Goal: Book appointment/travel/reservation

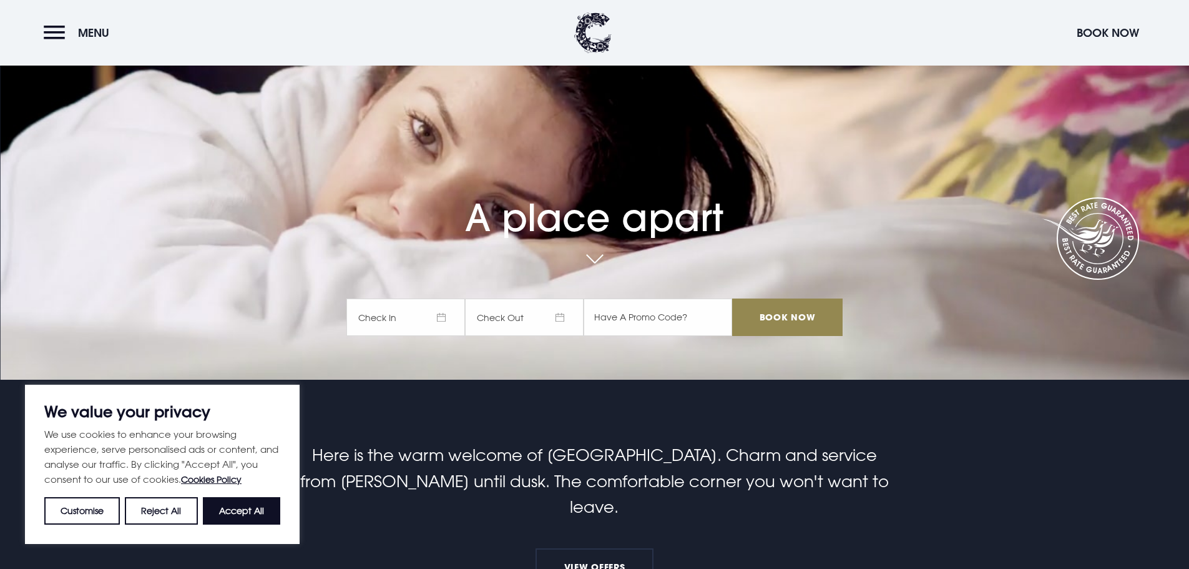
scroll to position [125, 0]
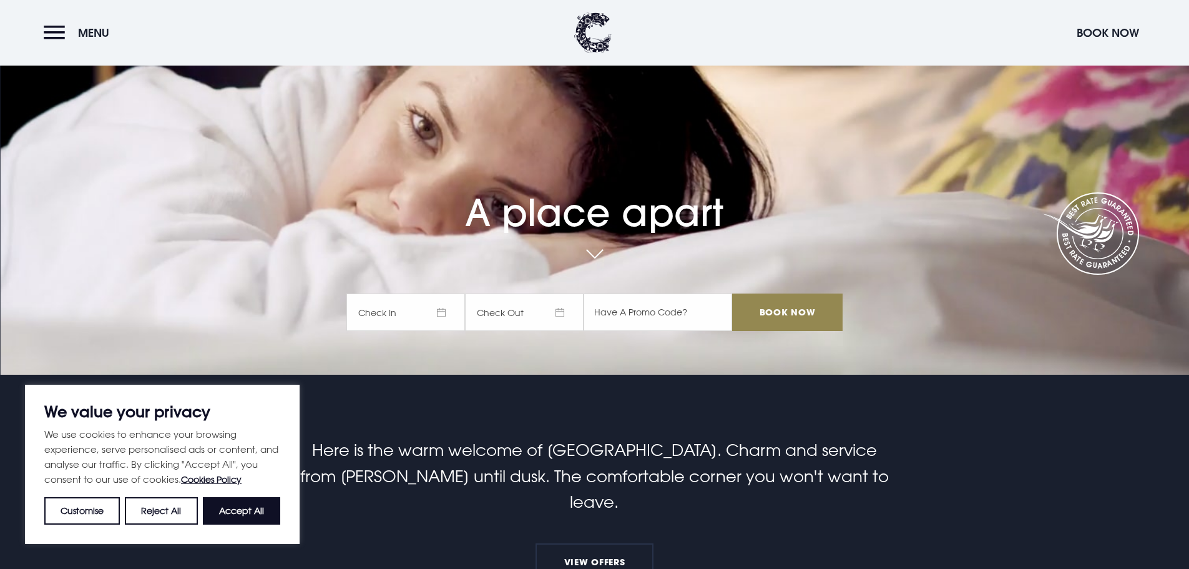
click at [433, 269] on div "A place apart Check In Check Out Mon Tue Wed Thur Fri Sat Sun Mon Tue Wed Thur …" at bounding box center [594, 196] width 511 height 294
click at [432, 303] on span "Check In" at bounding box center [405, 311] width 119 height 37
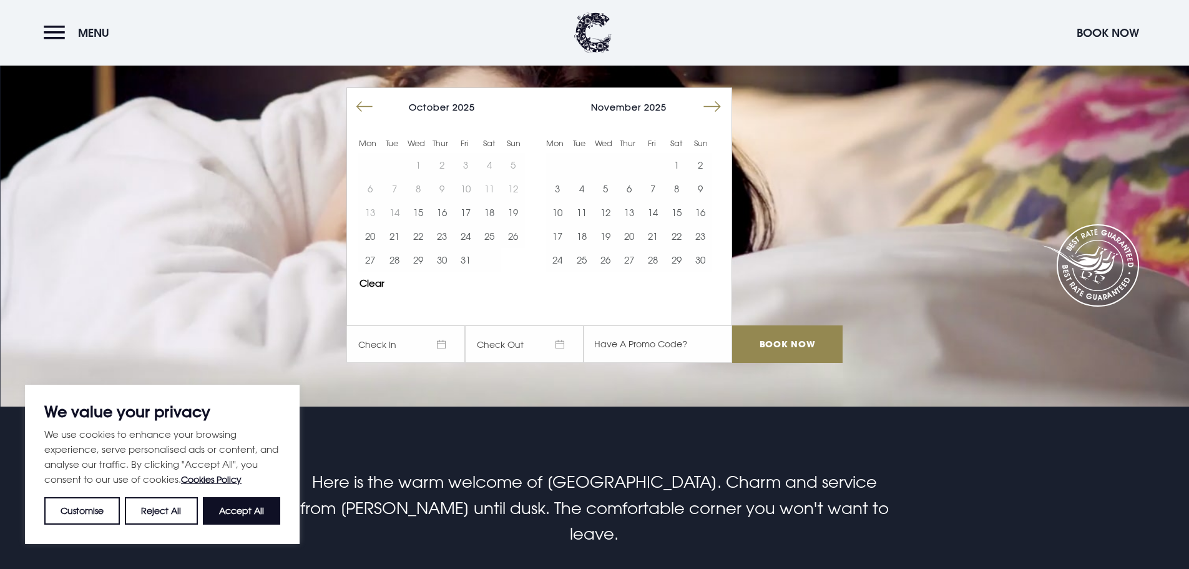
scroll to position [62, 0]
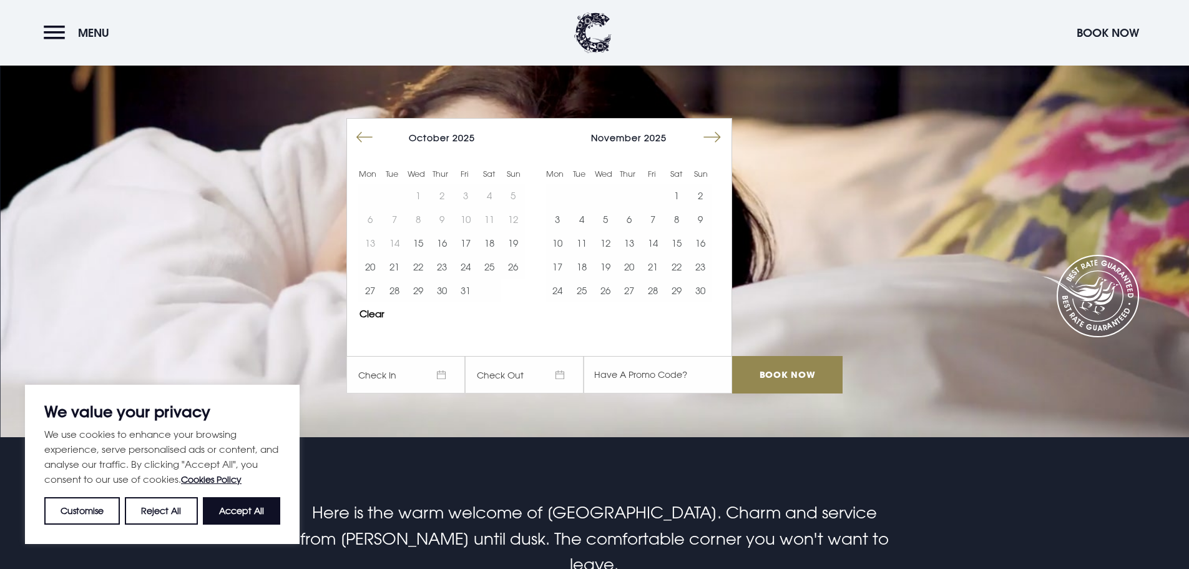
click at [714, 134] on button "Move forward to switch to the next month." at bounding box center [712, 137] width 24 height 24
click at [716, 140] on button "Move forward to switch to the next month." at bounding box center [712, 137] width 24 height 24
click at [715, 136] on button "Move forward to switch to the next month." at bounding box center [712, 137] width 24 height 24
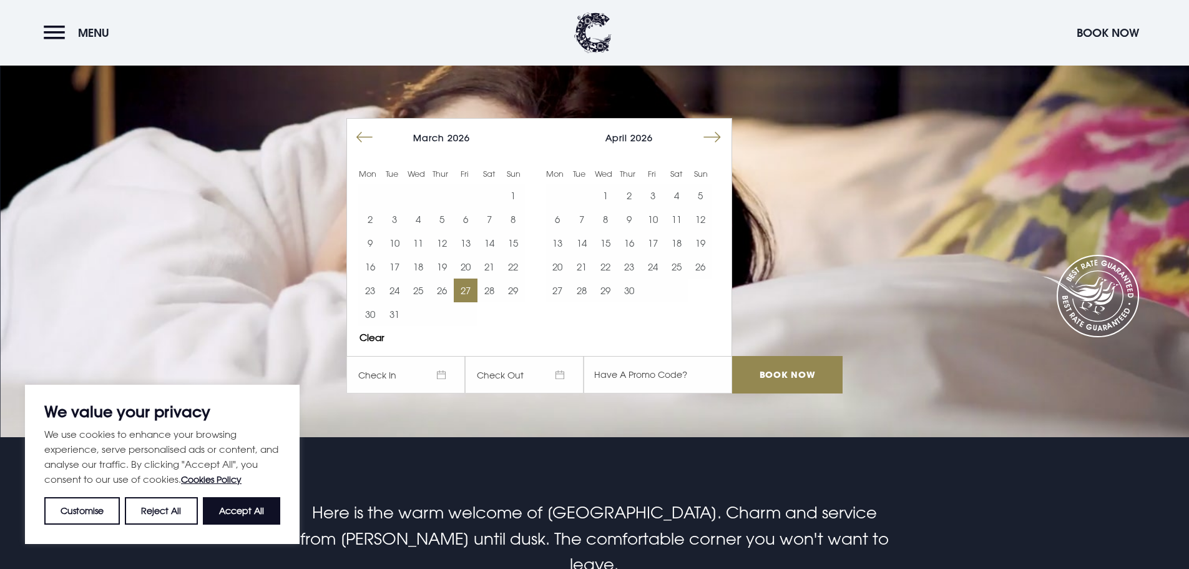
click at [469, 291] on button "27" at bounding box center [466, 290] width 24 height 24
click at [376, 315] on button "30" at bounding box center [370, 314] width 24 height 24
click at [783, 376] on input "Book Now" at bounding box center [787, 374] width 110 height 37
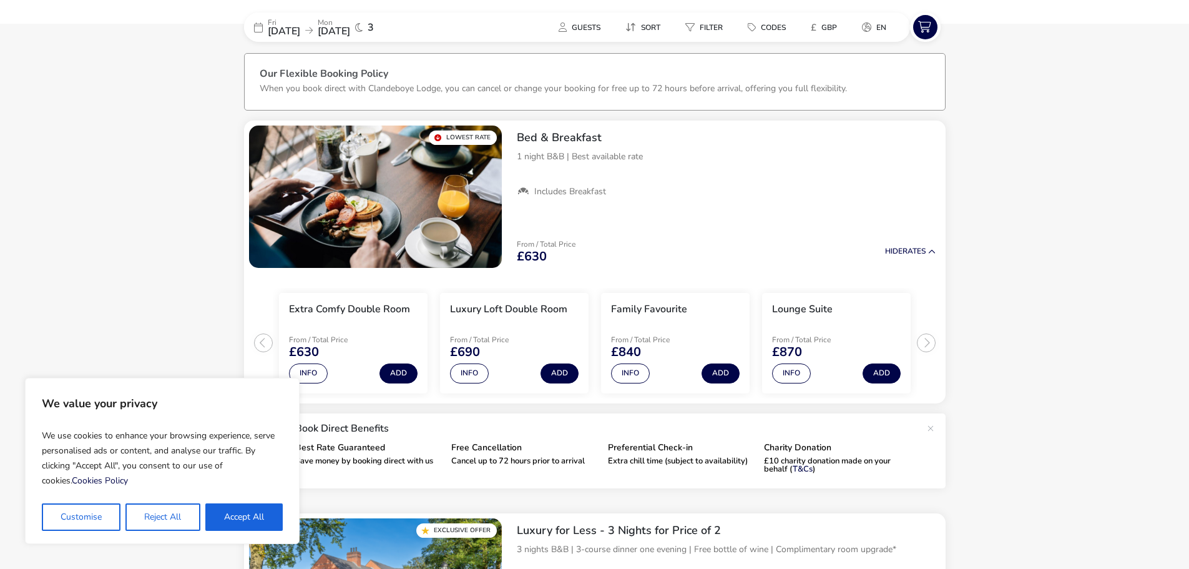
scroll to position [47, 0]
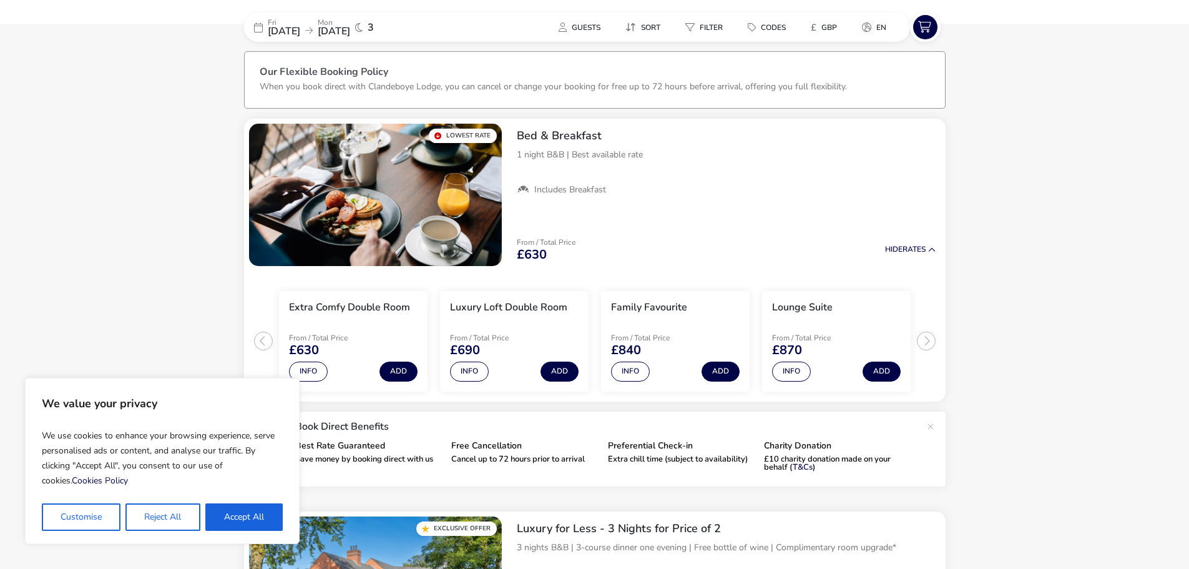
click at [239, 522] on button "Accept All" at bounding box center [243, 516] width 77 height 27
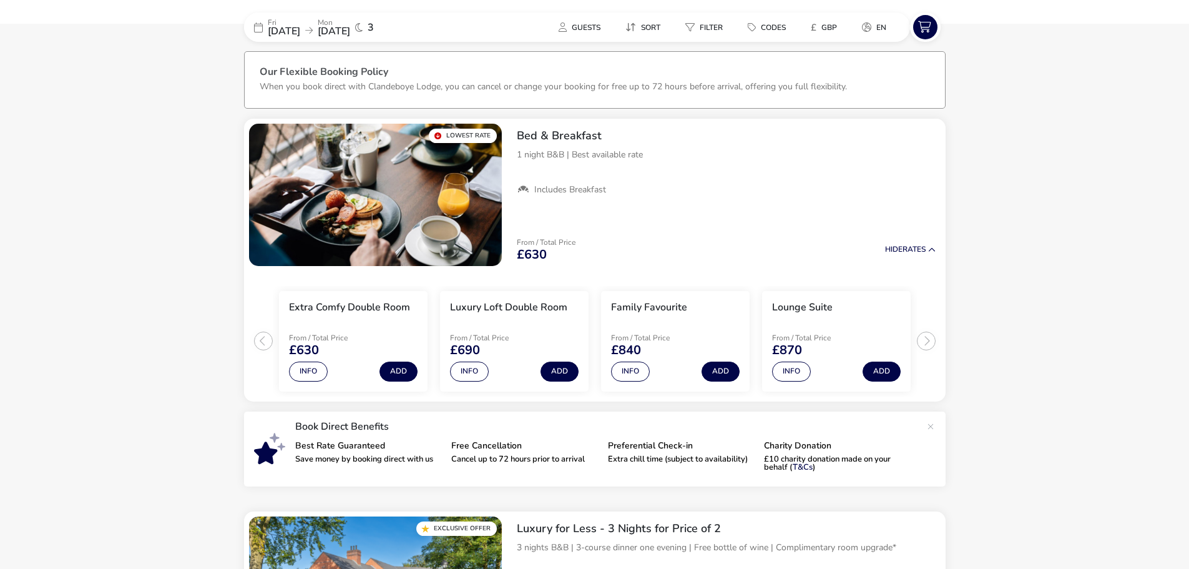
checkbox input "true"
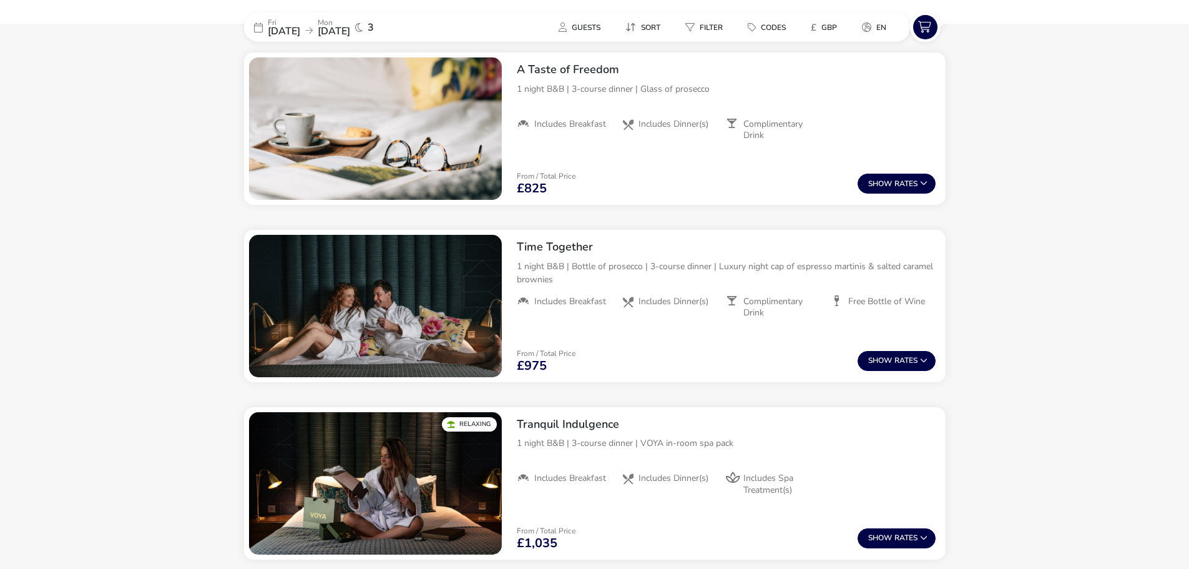
scroll to position [308, 0]
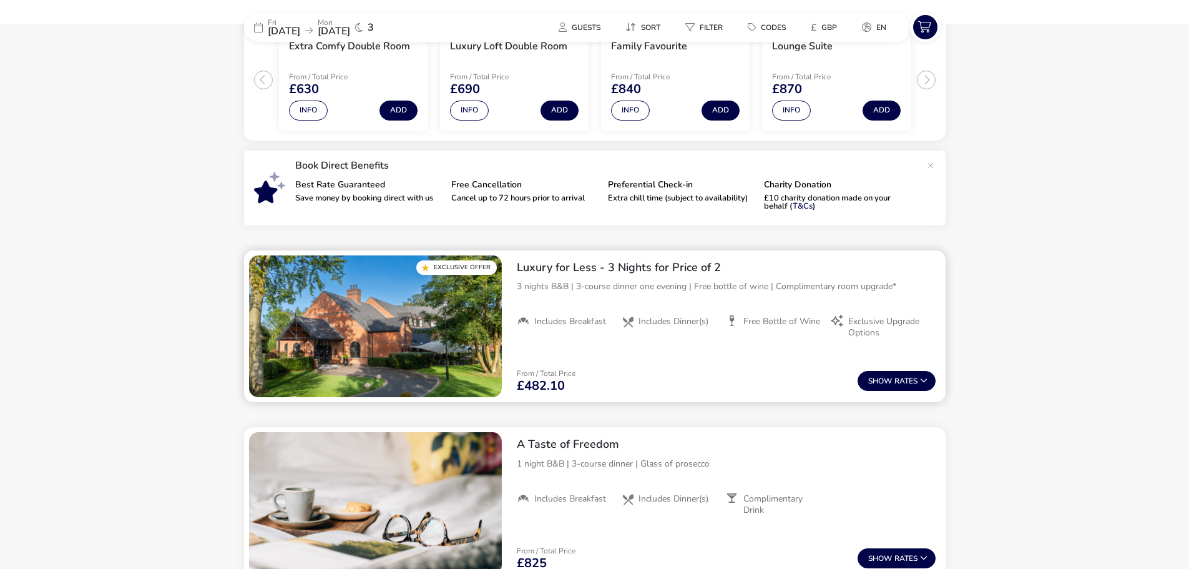
click at [687, 266] on h2 "Luxury for Less - 3 Nights for Price of 2" at bounding box center [726, 267] width 419 height 14
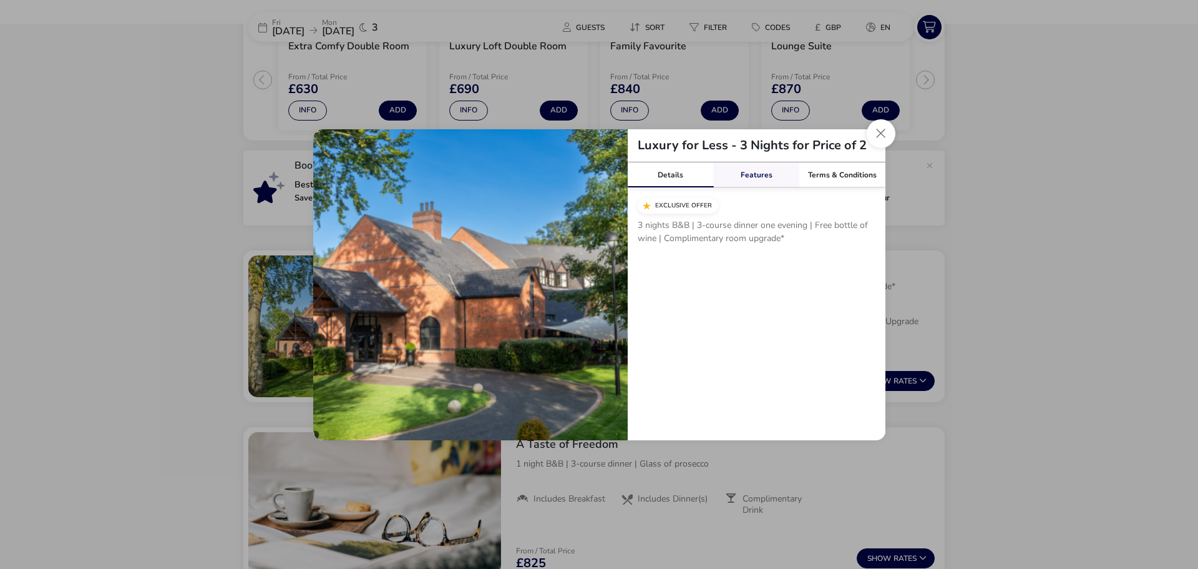
click at [760, 177] on link "Features" at bounding box center [756, 174] width 86 height 25
click at [667, 176] on link "Details" at bounding box center [671, 174] width 86 height 25
click at [874, 135] on button "Close modal" at bounding box center [881, 133] width 29 height 29
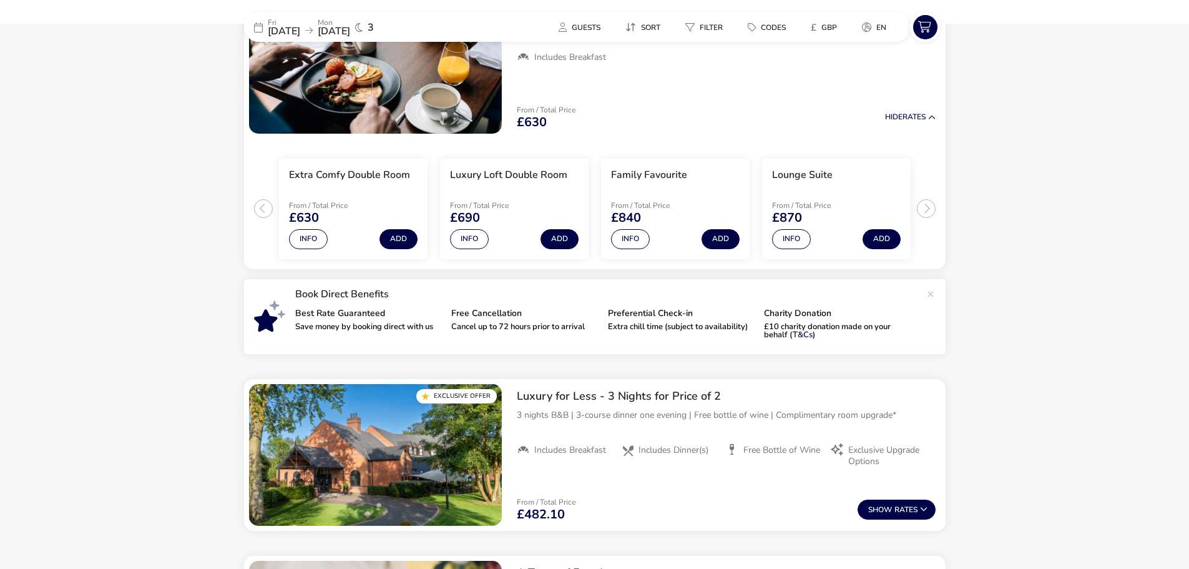
scroll to position [183, 0]
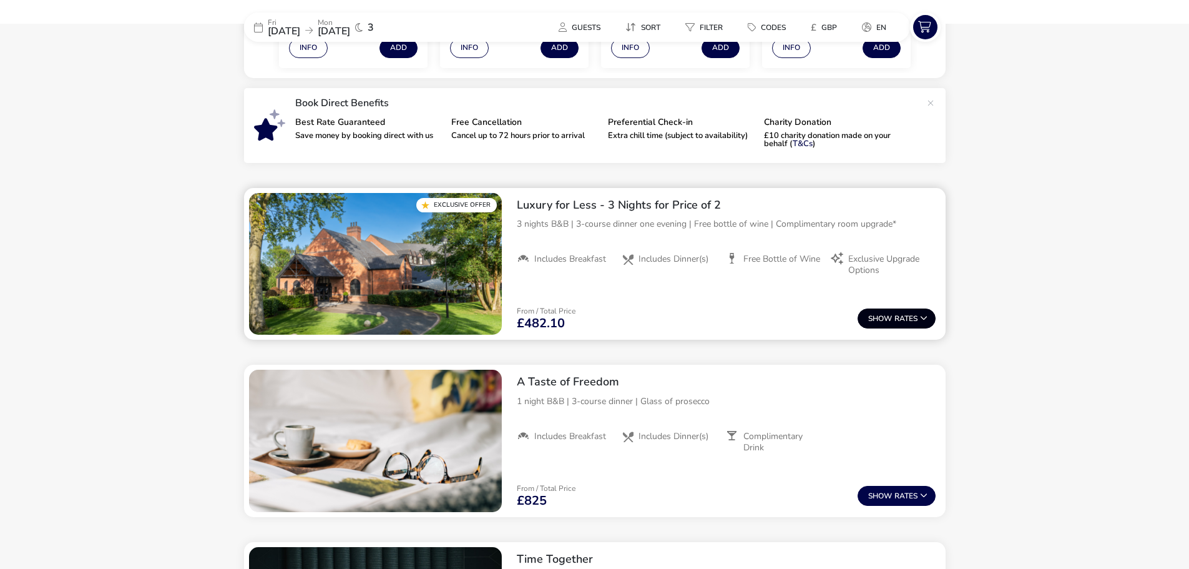
drag, startPoint x: 896, startPoint y: 313, endPoint x: 916, endPoint y: 311, distance: 19.4
click at [897, 313] on button "Show Rates" at bounding box center [897, 318] width 78 height 20
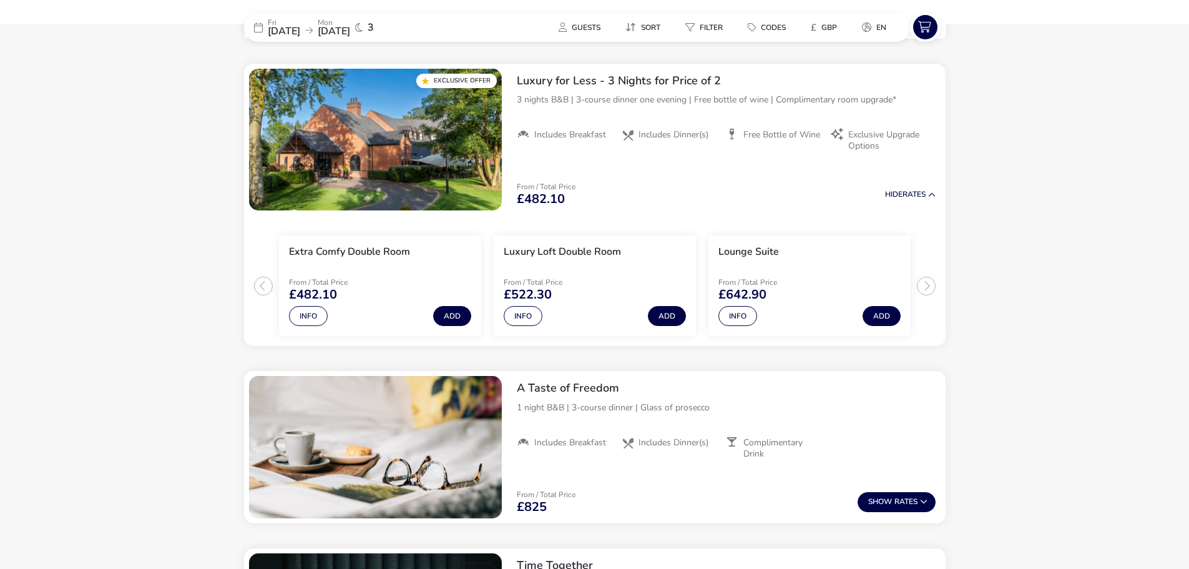
scroll to position [496, 0]
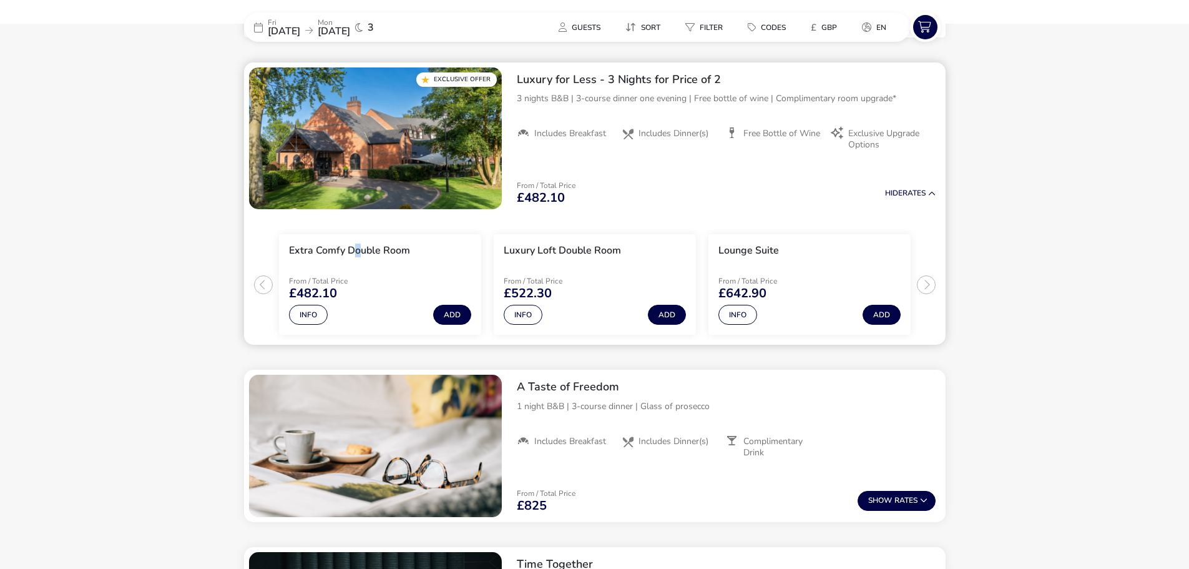
drag, startPoint x: 352, startPoint y: 248, endPoint x: 376, endPoint y: 246, distance: 23.8
click at [353, 248] on h3 "Extra Comfy Double Room" at bounding box center [349, 250] width 121 height 13
click at [394, 245] on h3 "Extra Comfy Double Room" at bounding box center [349, 250] width 121 height 13
click at [456, 313] on button "Add" at bounding box center [452, 315] width 38 height 20
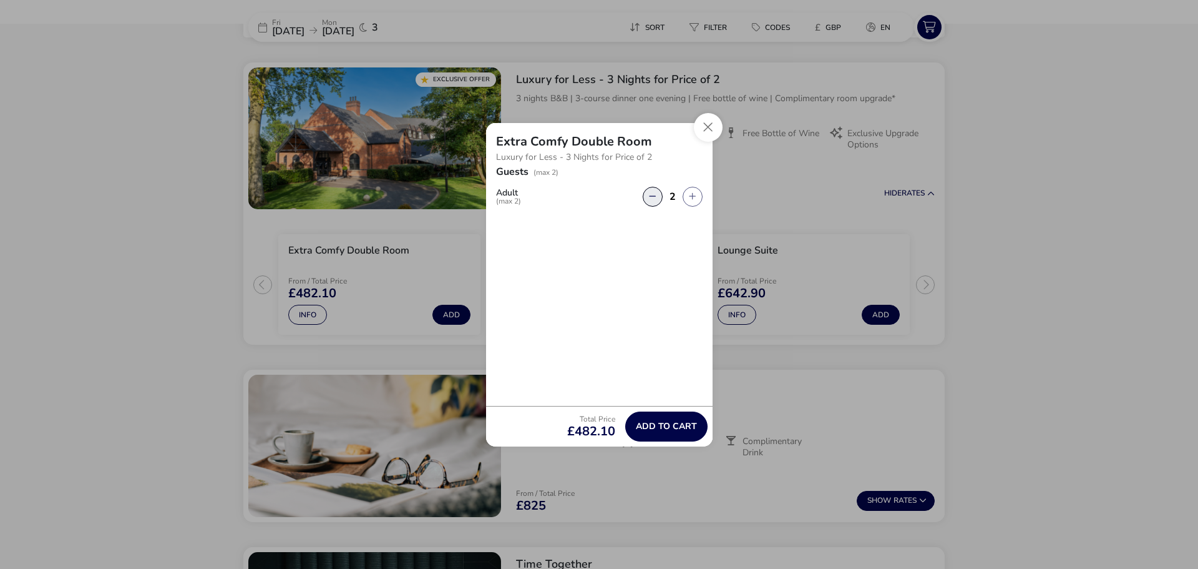
click at [645, 197] on button "button" at bounding box center [653, 197] width 20 height 20
click at [693, 195] on button "button" at bounding box center [693, 197] width 20 height 20
click at [638, 197] on div "Adult (max 2) 2" at bounding box center [599, 197] width 207 height 20
click at [654, 194] on button "button" at bounding box center [653, 197] width 20 height 20
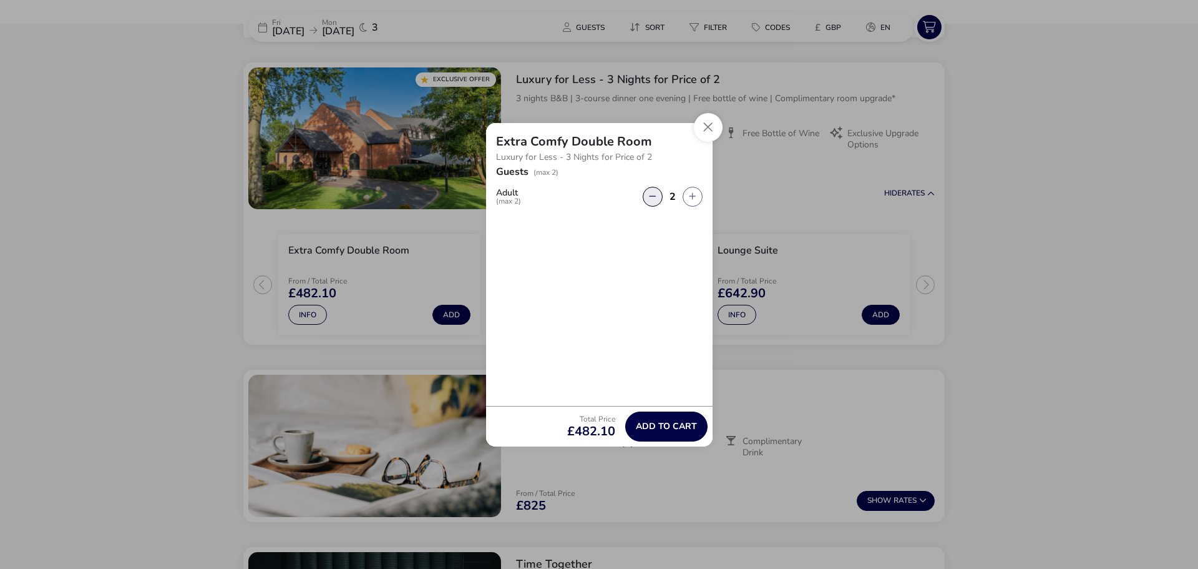
type input "1"
click at [702, 128] on button "Close" at bounding box center [708, 127] width 29 height 29
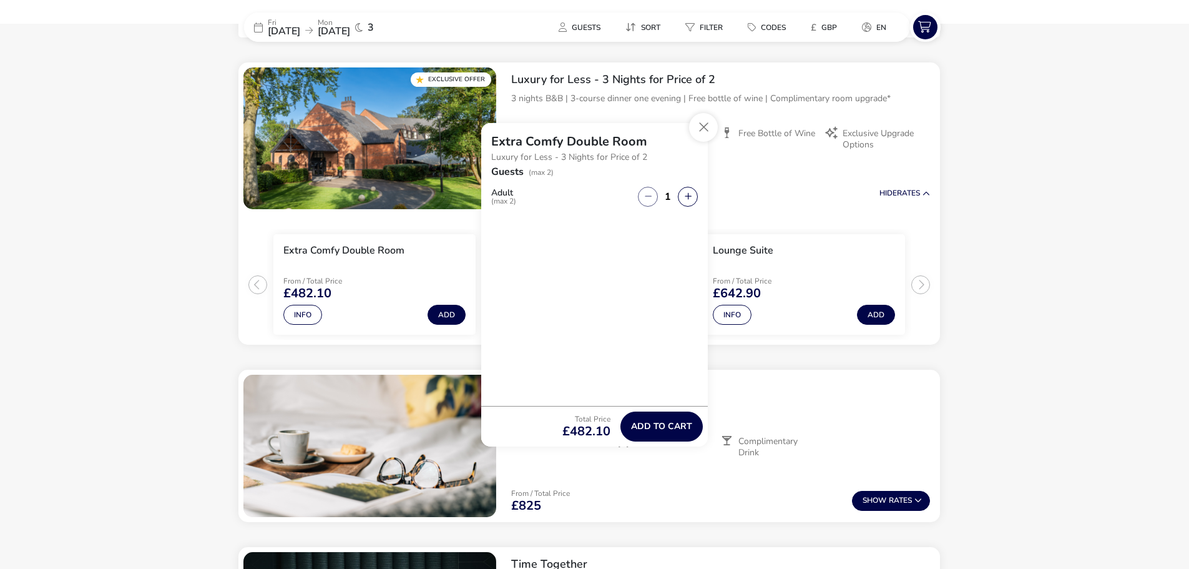
click at [1004, 224] on naf-accommodations-shell "Fri 27 Mar 2026 Mon 30 Mar 2026 3 Guests Sort Filter Codes £ GBP en Our Flexibl…" at bounding box center [589, 363] width 1178 height 1542
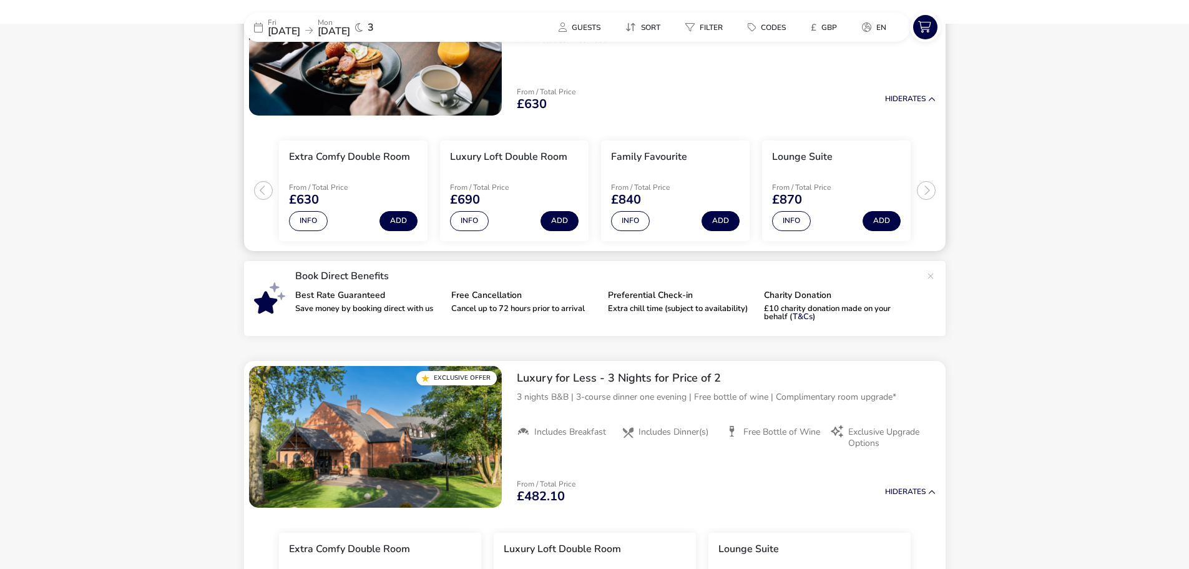
scroll to position [183, 0]
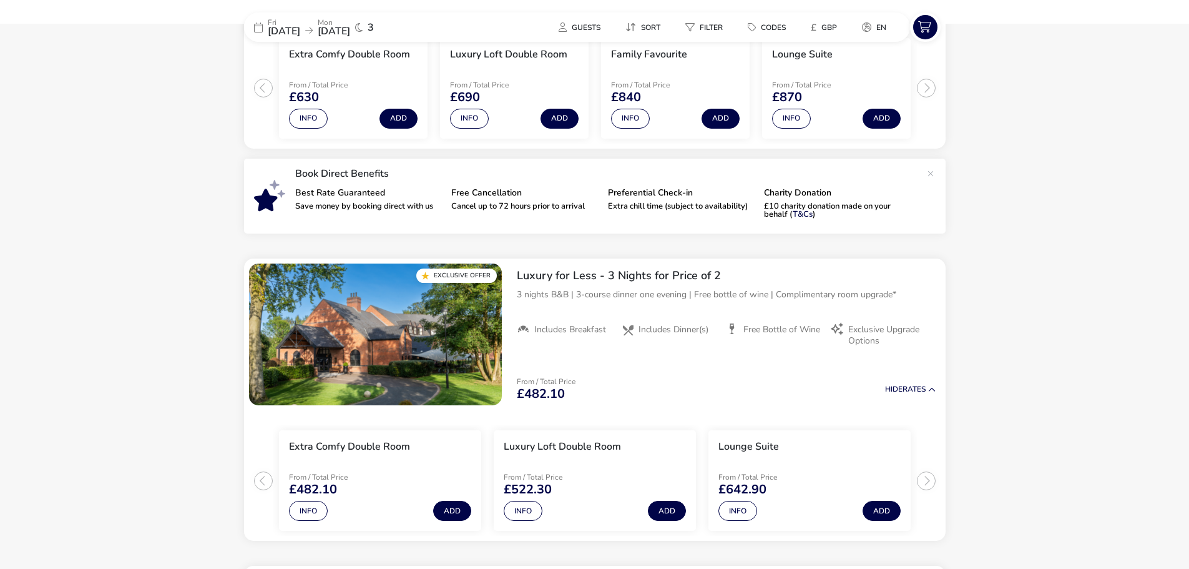
scroll to position [496, 0]
